Goal: Task Accomplishment & Management: Manage account settings

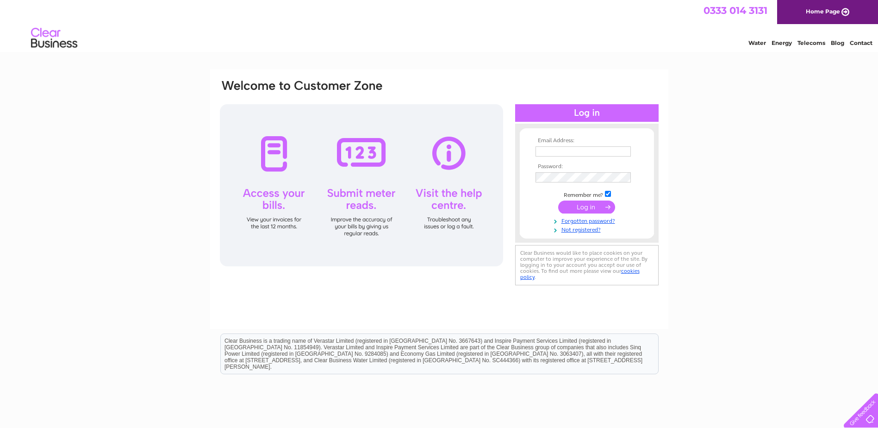
type input "[EMAIL_ADDRESS][DOMAIN_NAME]"
drag, startPoint x: 0, startPoint y: 0, endPoint x: 585, endPoint y: 204, distance: 619.8
click at [585, 204] on input "submit" at bounding box center [586, 206] width 57 height 13
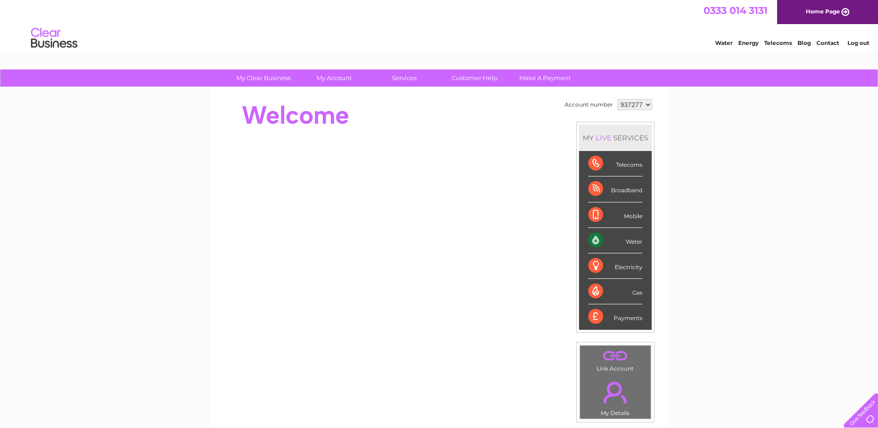
click at [613, 245] on div "Water" at bounding box center [615, 240] width 54 height 25
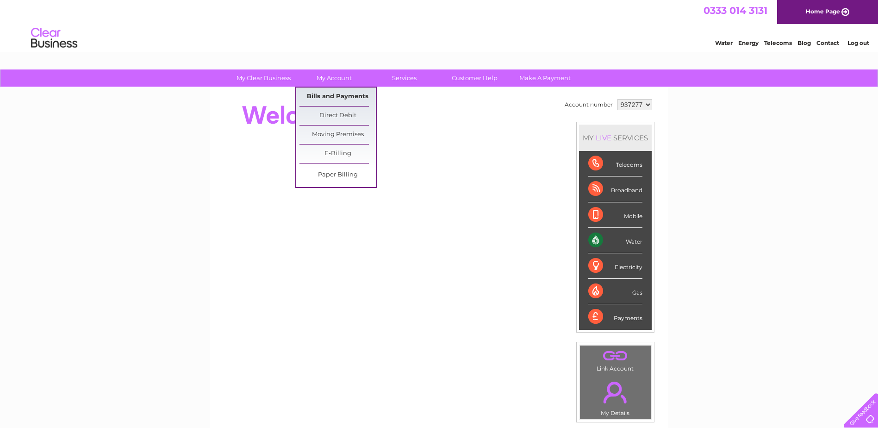
click at [338, 98] on link "Bills and Payments" at bounding box center [338, 97] width 76 height 19
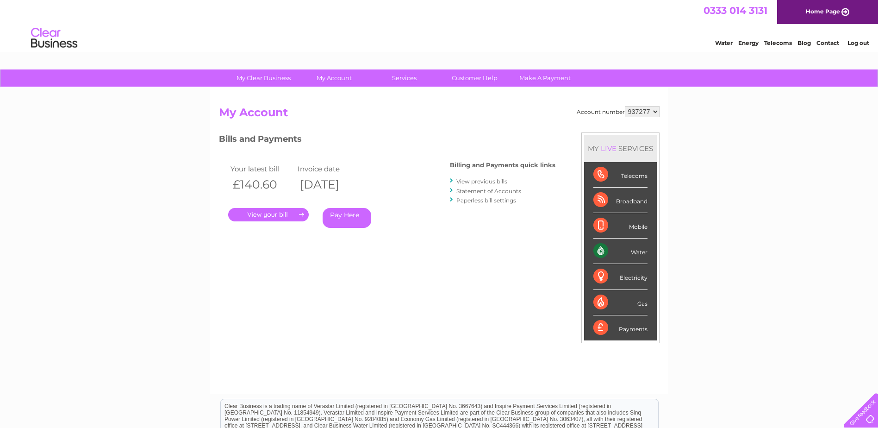
click at [275, 216] on link "." at bounding box center [268, 214] width 81 height 13
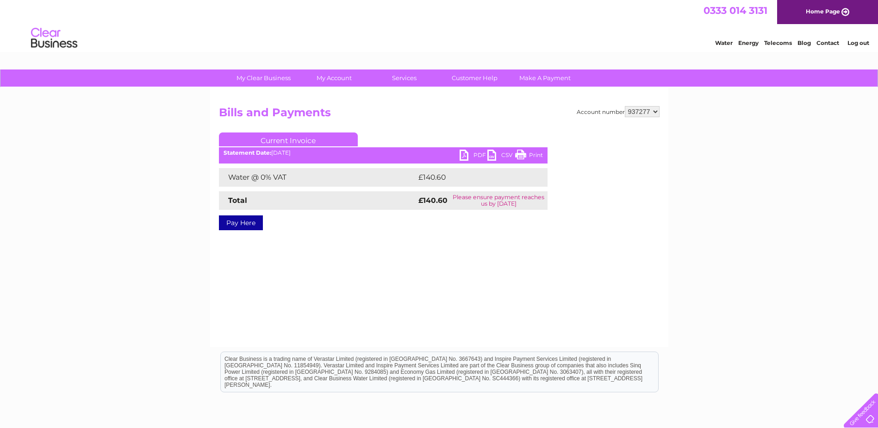
click at [466, 156] on link "PDF" at bounding box center [474, 156] width 28 height 13
